Goal: Task Accomplishment & Management: Complete application form

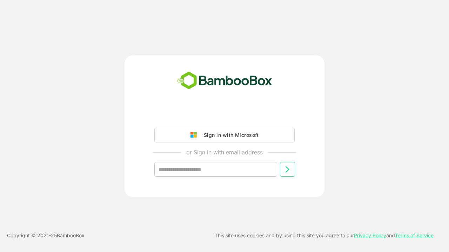
type input "**********"
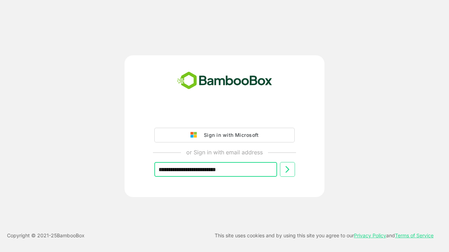
click at [287, 170] on icon at bounding box center [287, 169] width 8 height 8
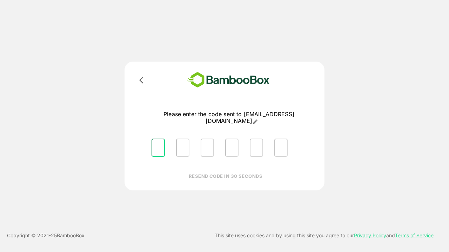
type input "*"
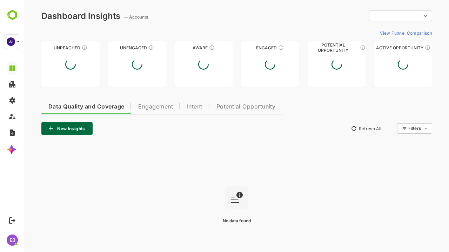
type input "**********"
